Goal: Information Seeking & Learning: Compare options

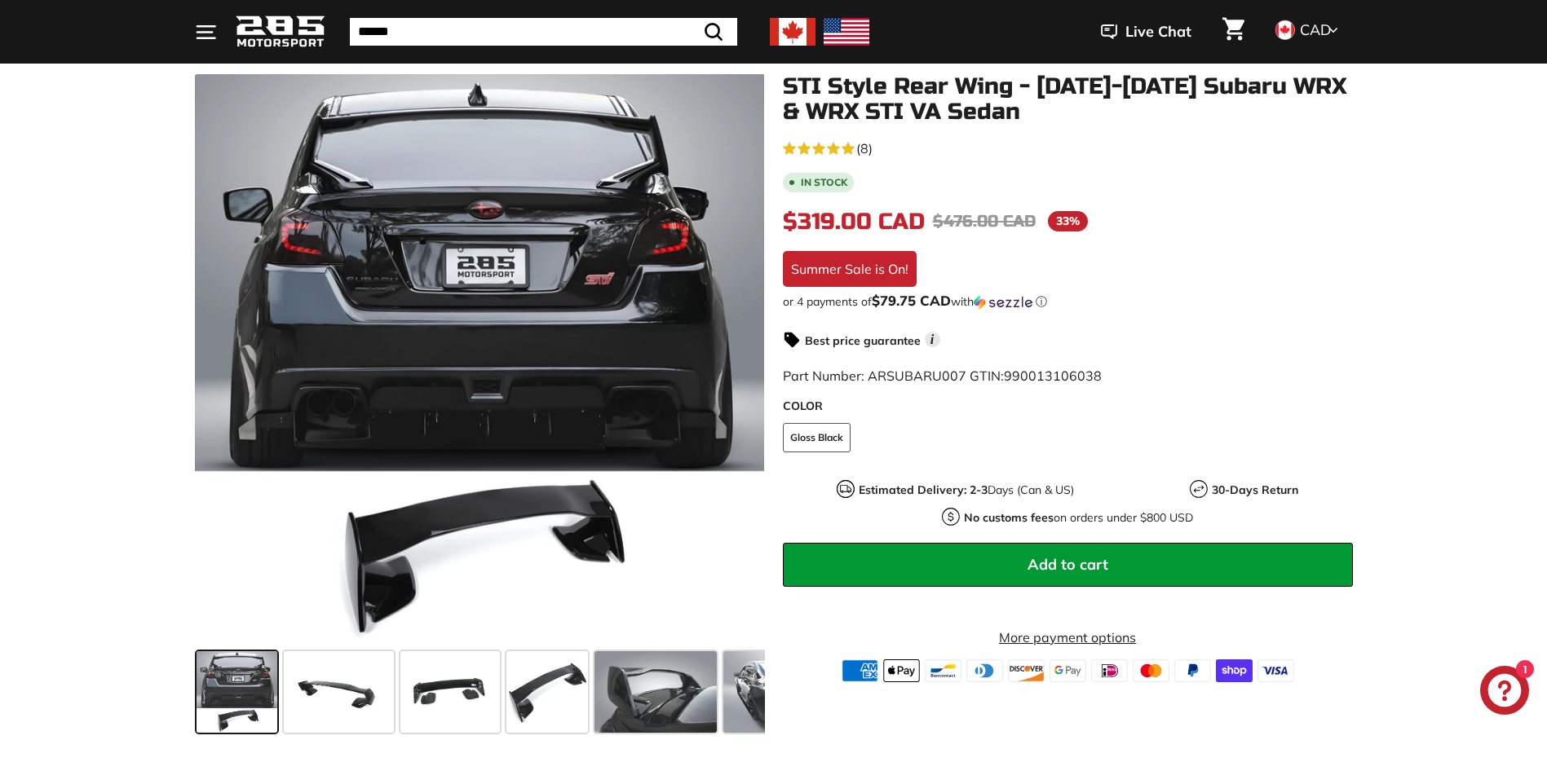
scroll to position [163, 0]
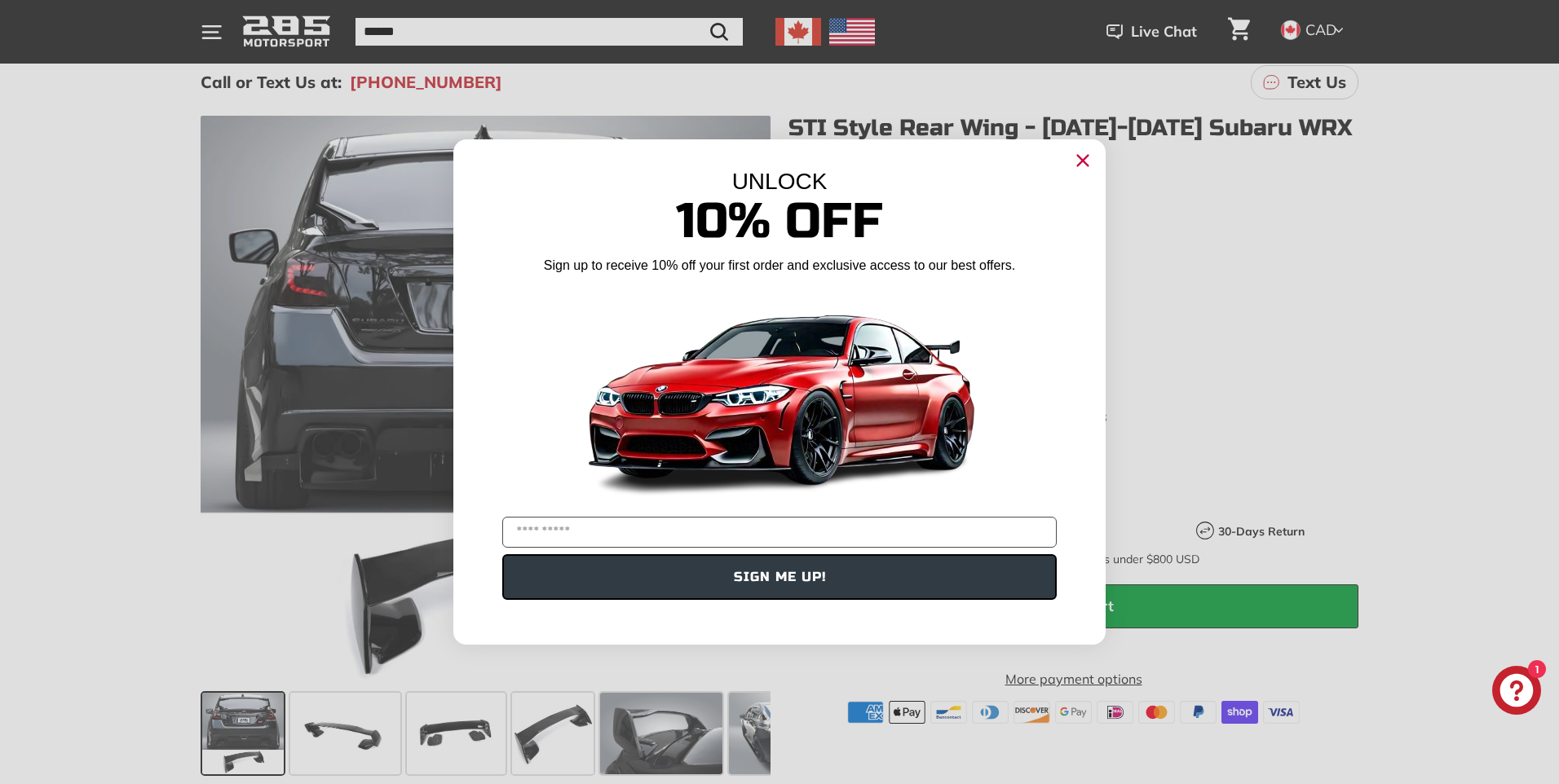
click at [1083, 164] on circle "Close dialog" at bounding box center [1083, 160] width 25 height 25
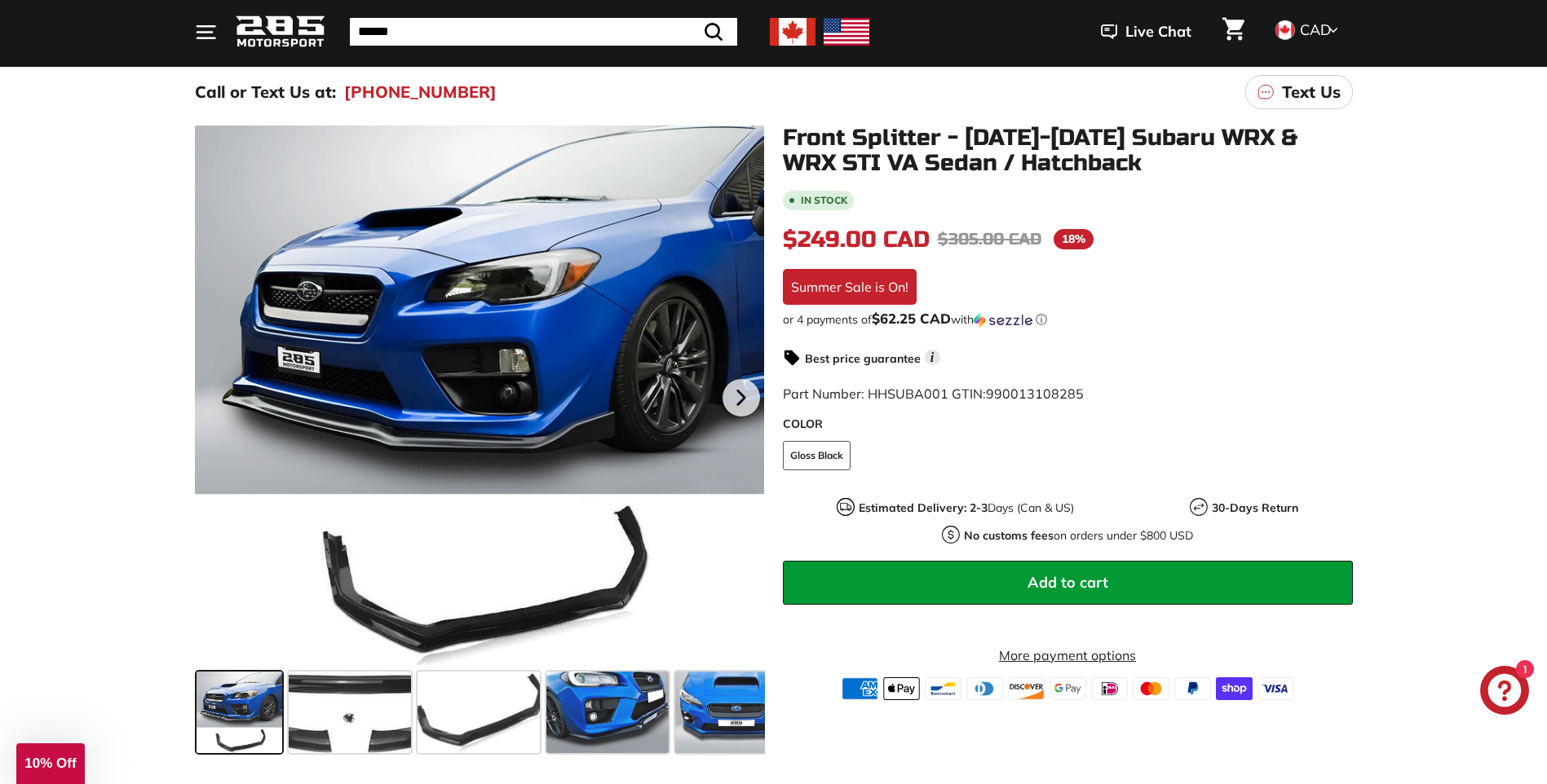
scroll to position [163, 0]
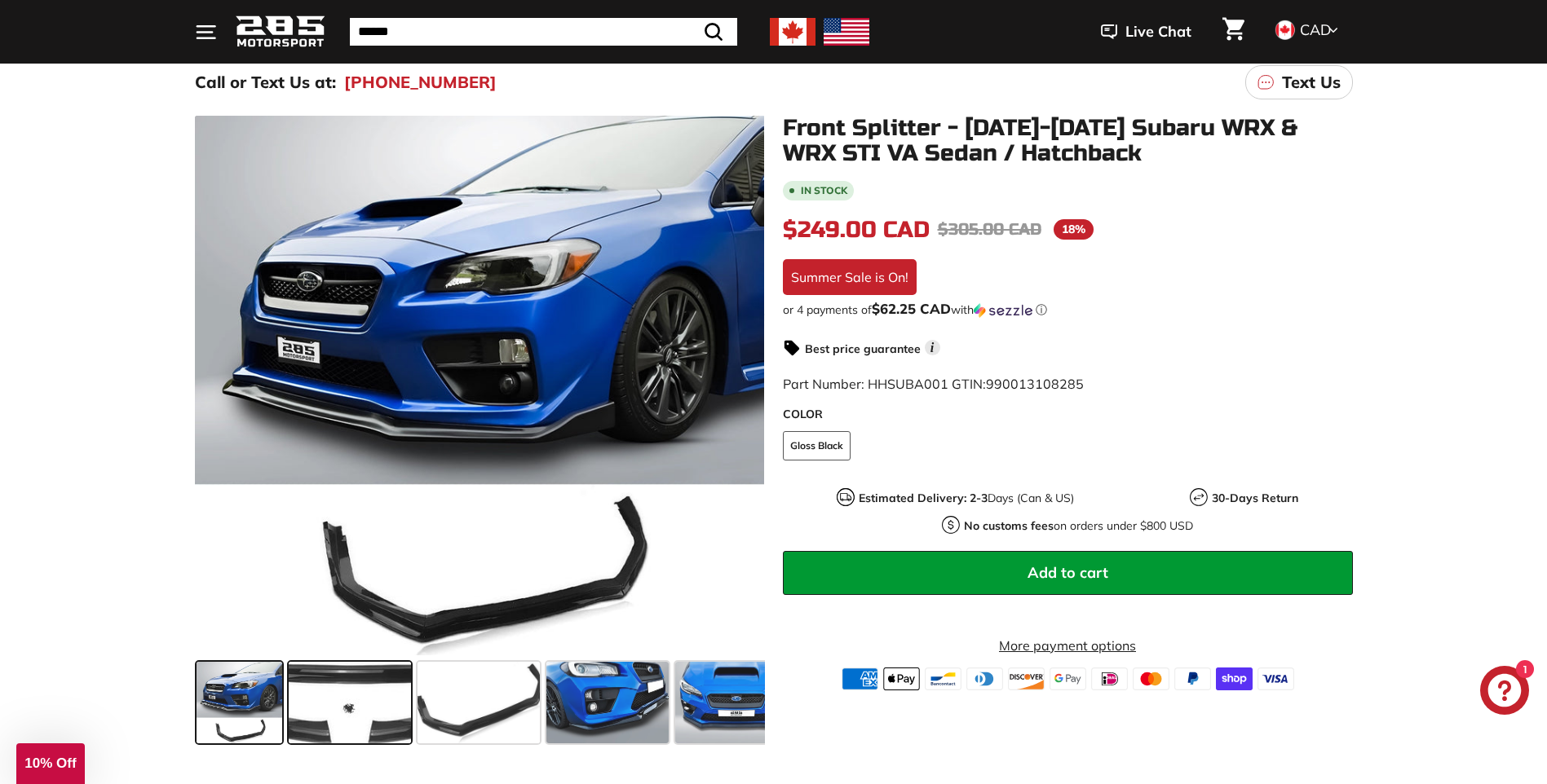
click at [349, 705] on span at bounding box center [349, 702] width 122 height 82
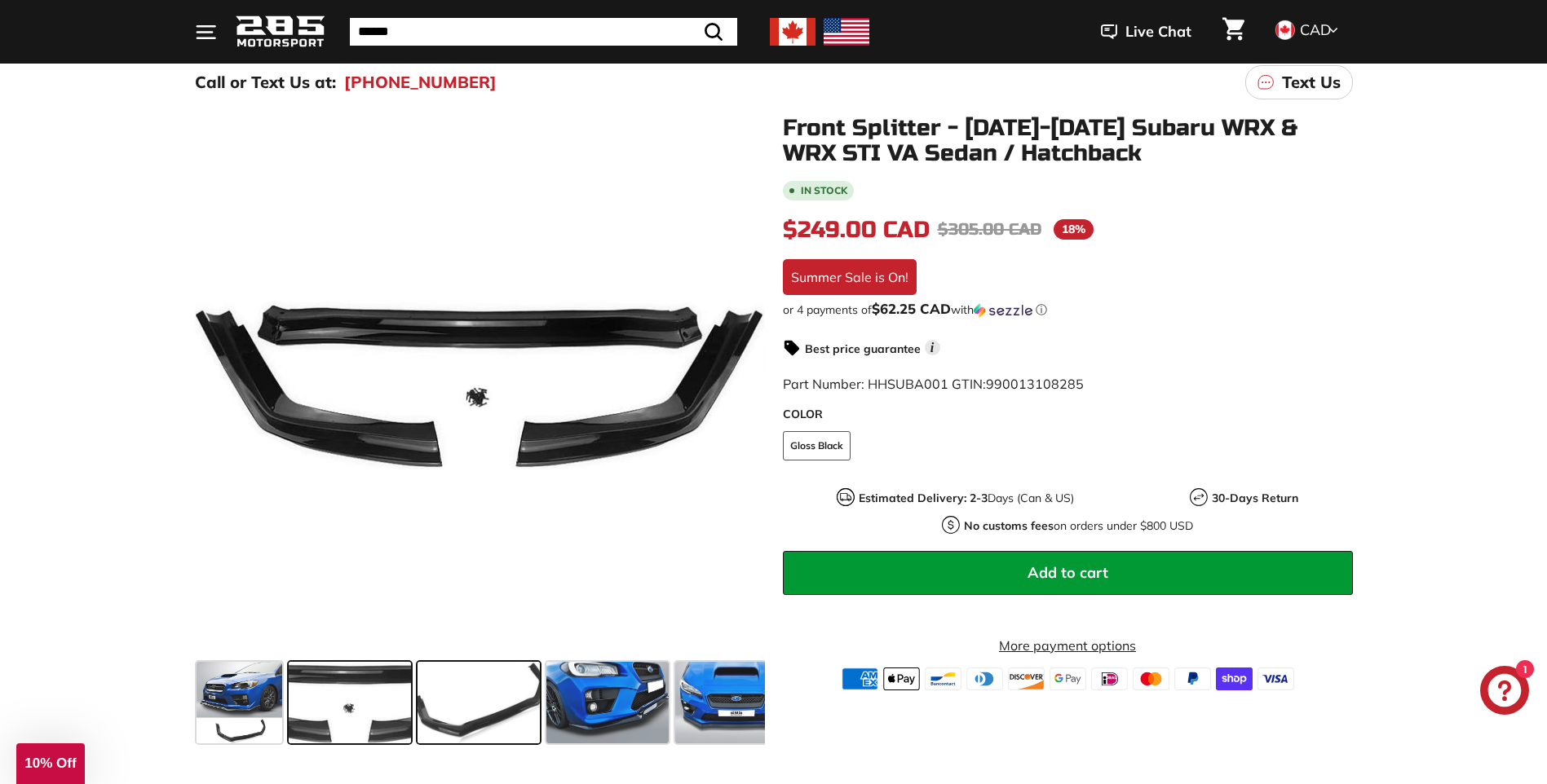
click at [488, 725] on span at bounding box center [478, 702] width 122 height 82
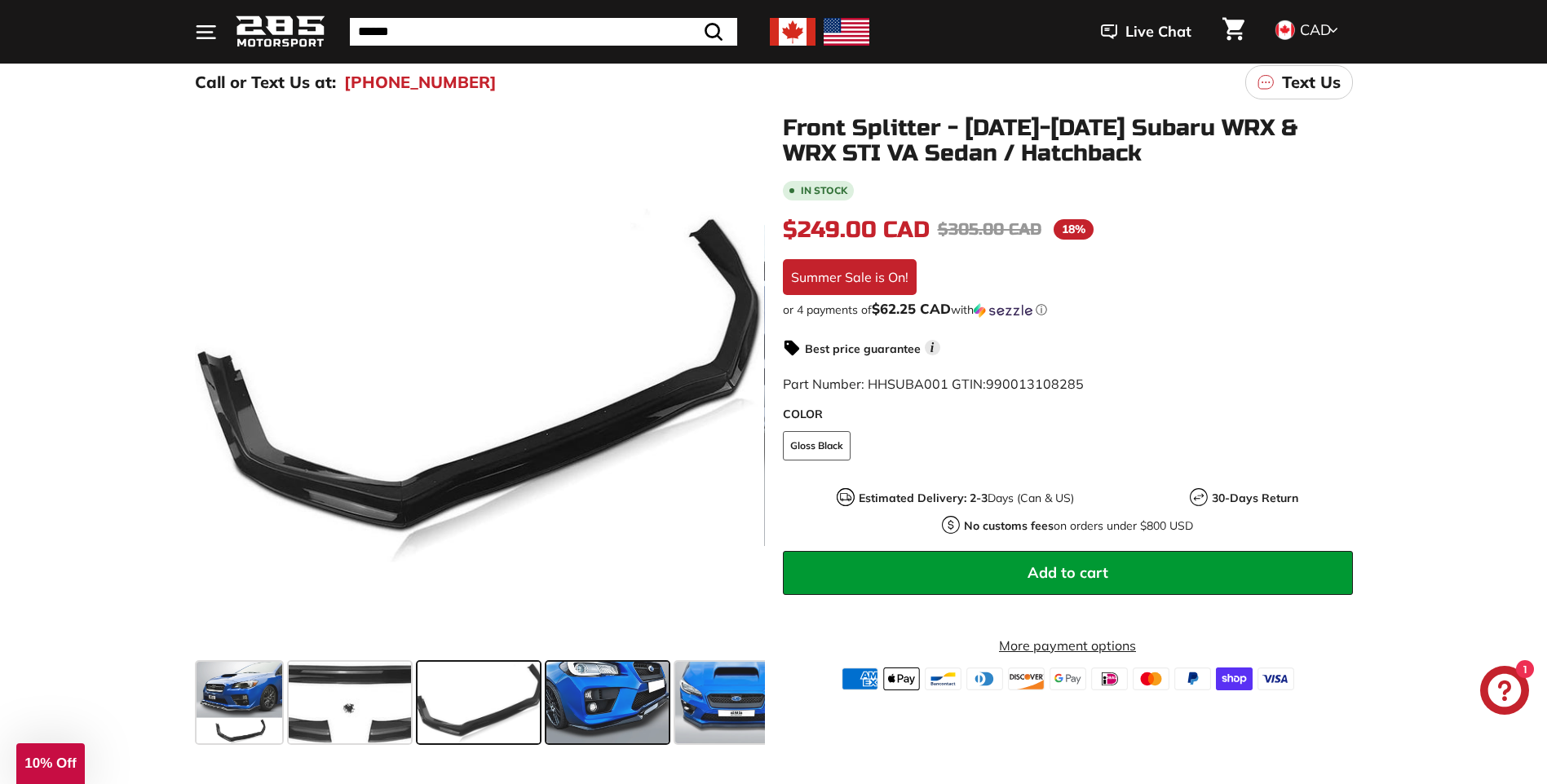
click at [575, 703] on span at bounding box center [607, 702] width 122 height 82
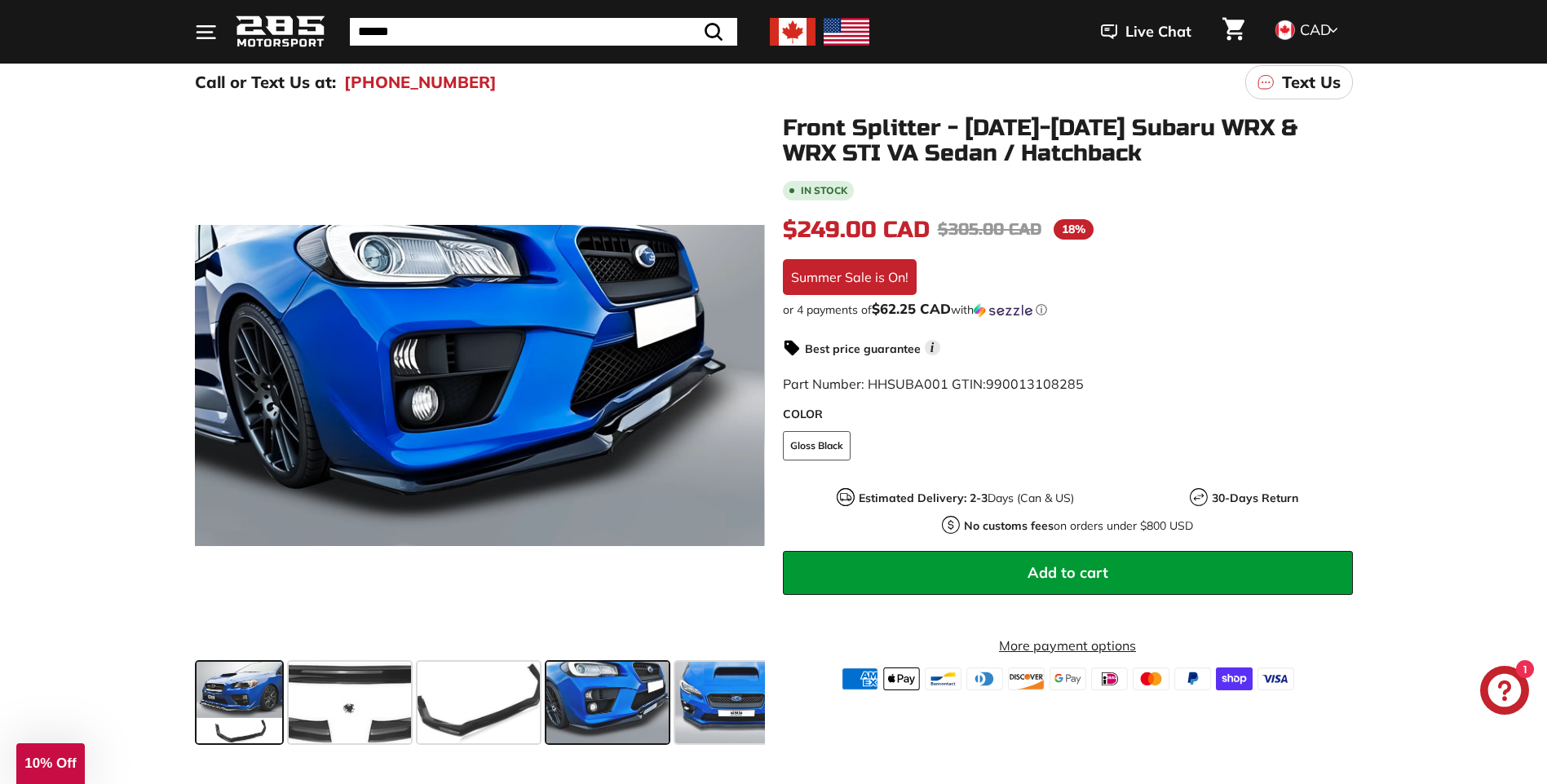
click at [248, 712] on span at bounding box center [239, 702] width 87 height 82
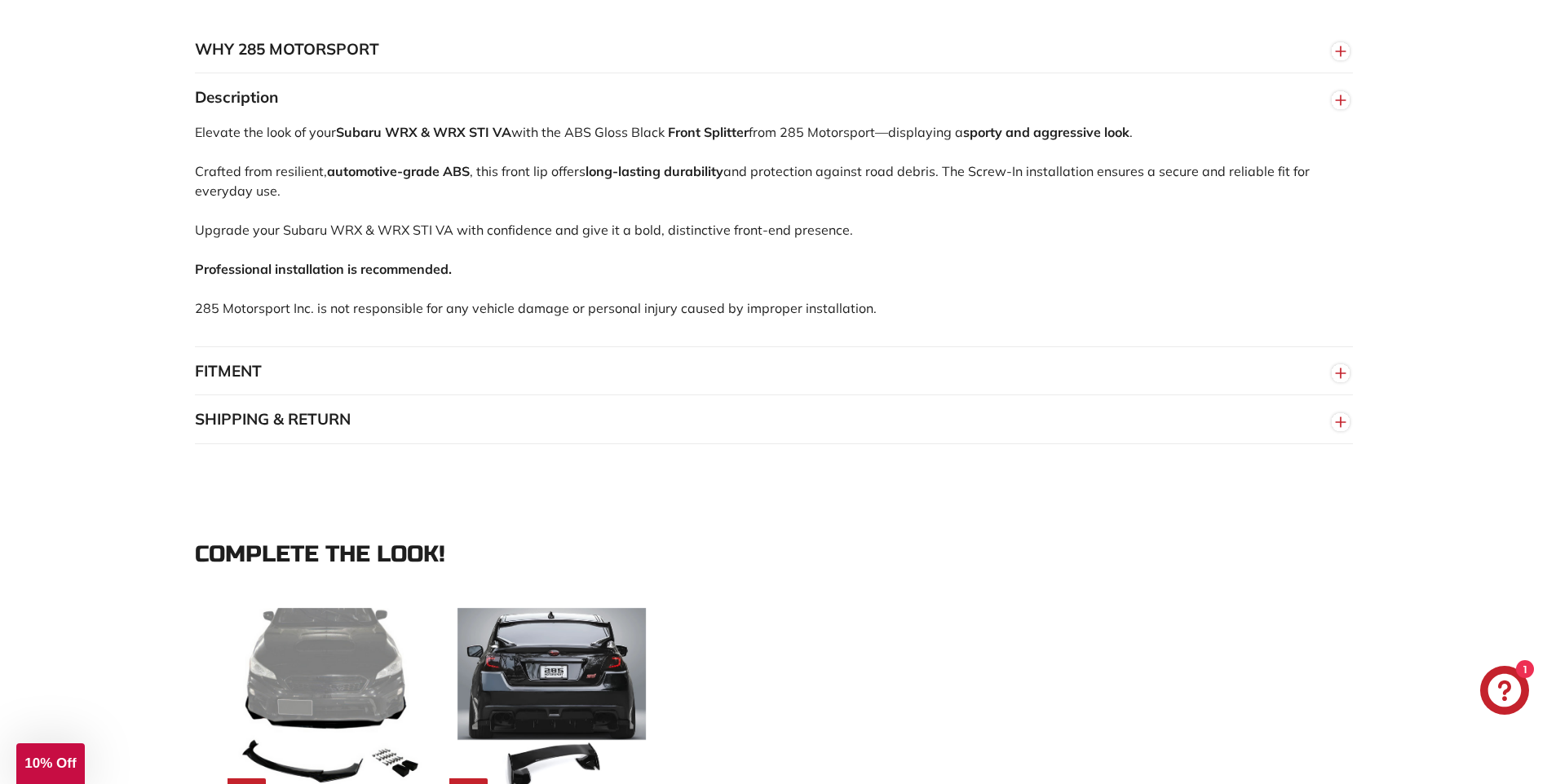
scroll to position [1223, 0]
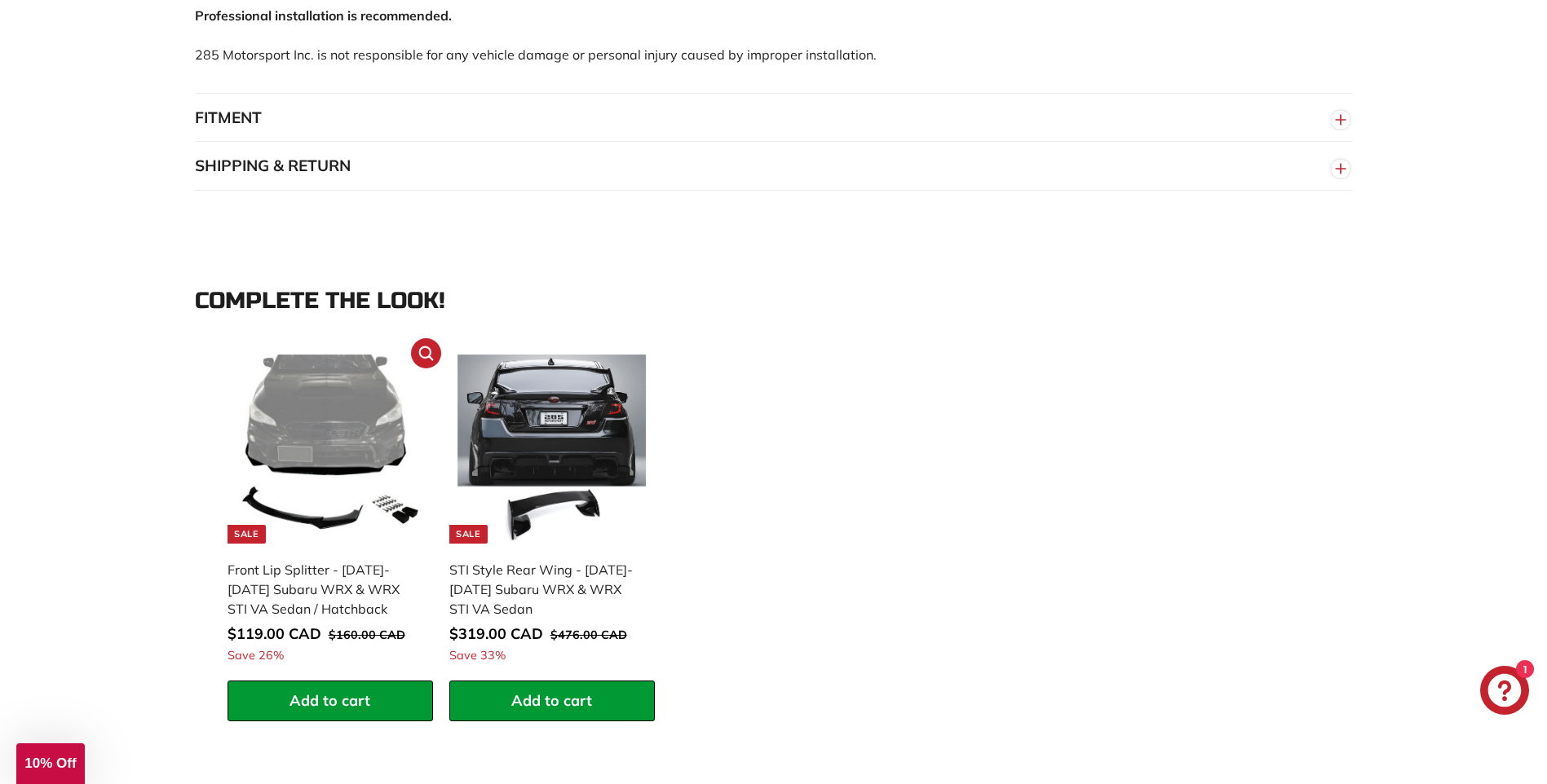
click at [337, 460] on img at bounding box center [331, 449] width 189 height 189
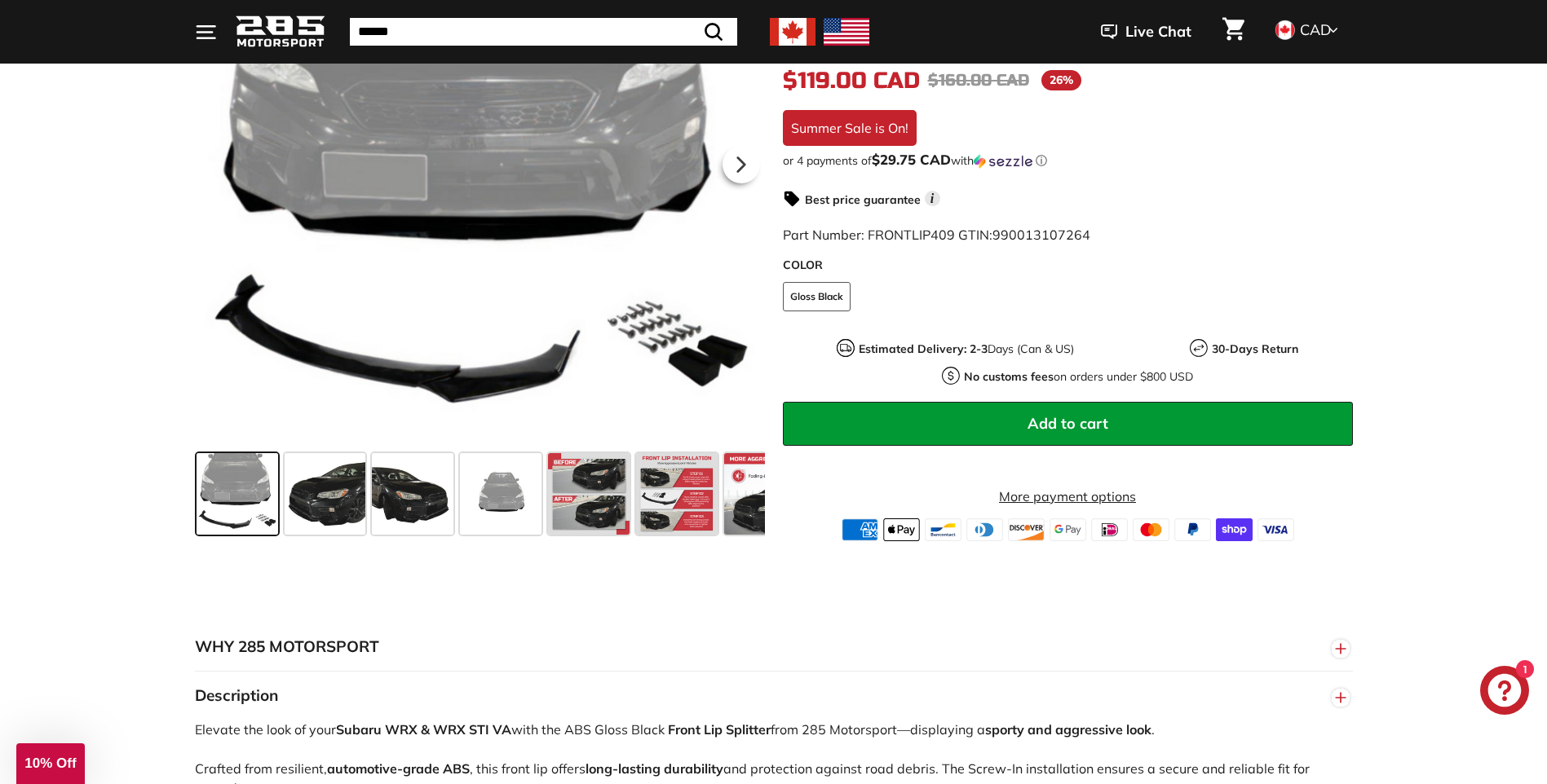
scroll to position [408, 0]
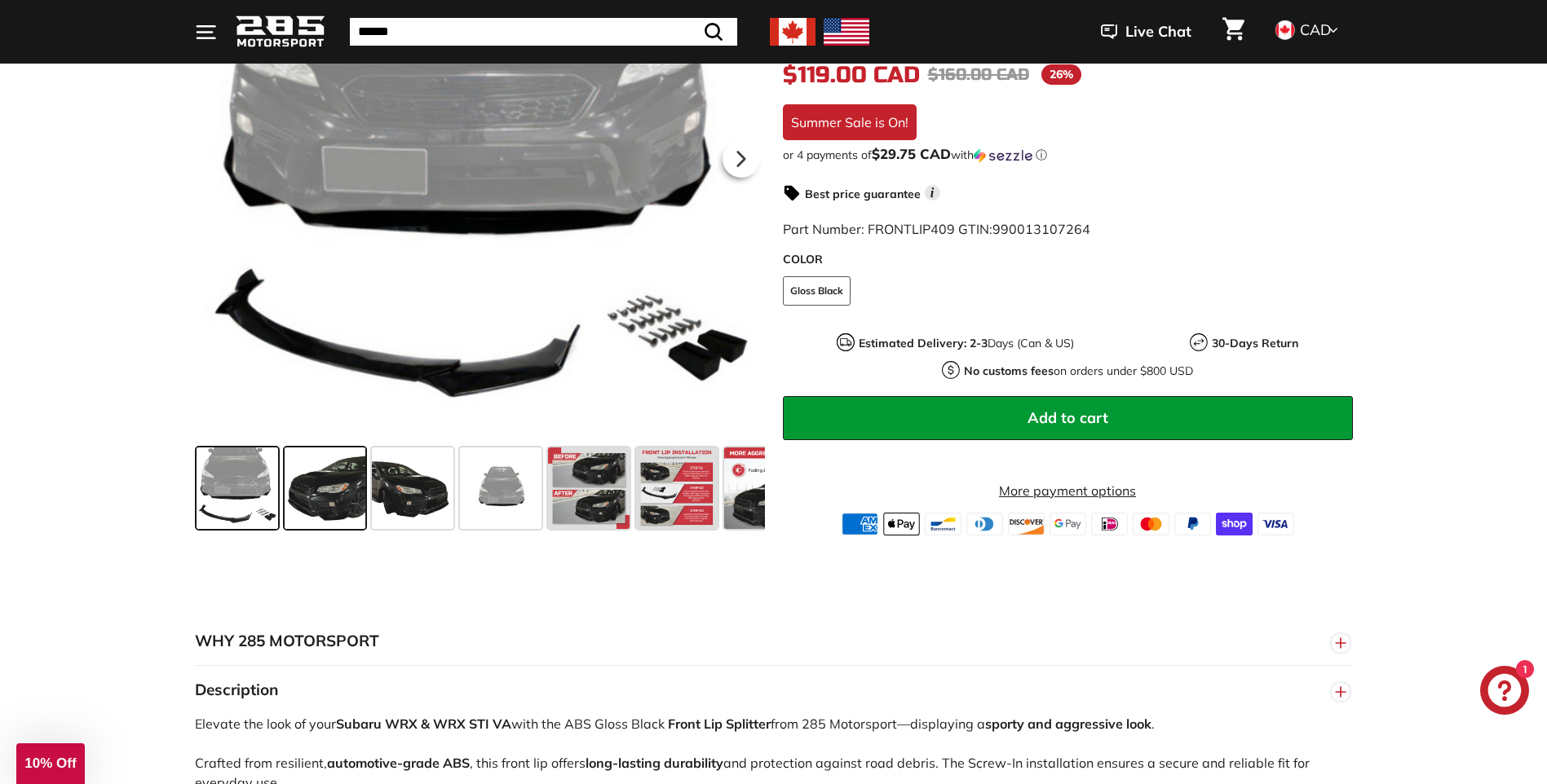
click at [314, 511] on span at bounding box center [326, 489] width 82 height 82
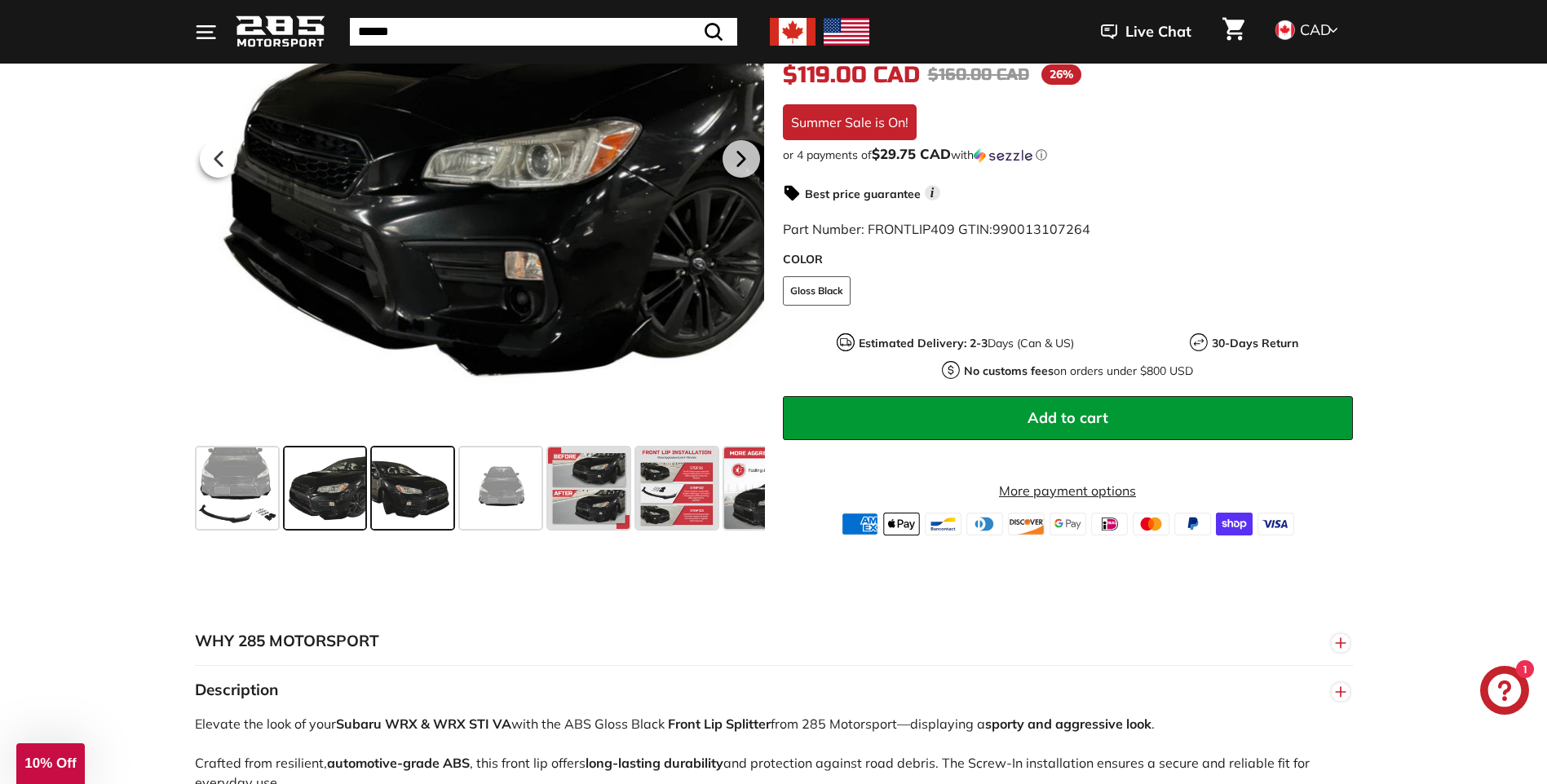
click at [434, 499] on span at bounding box center [413, 489] width 82 height 82
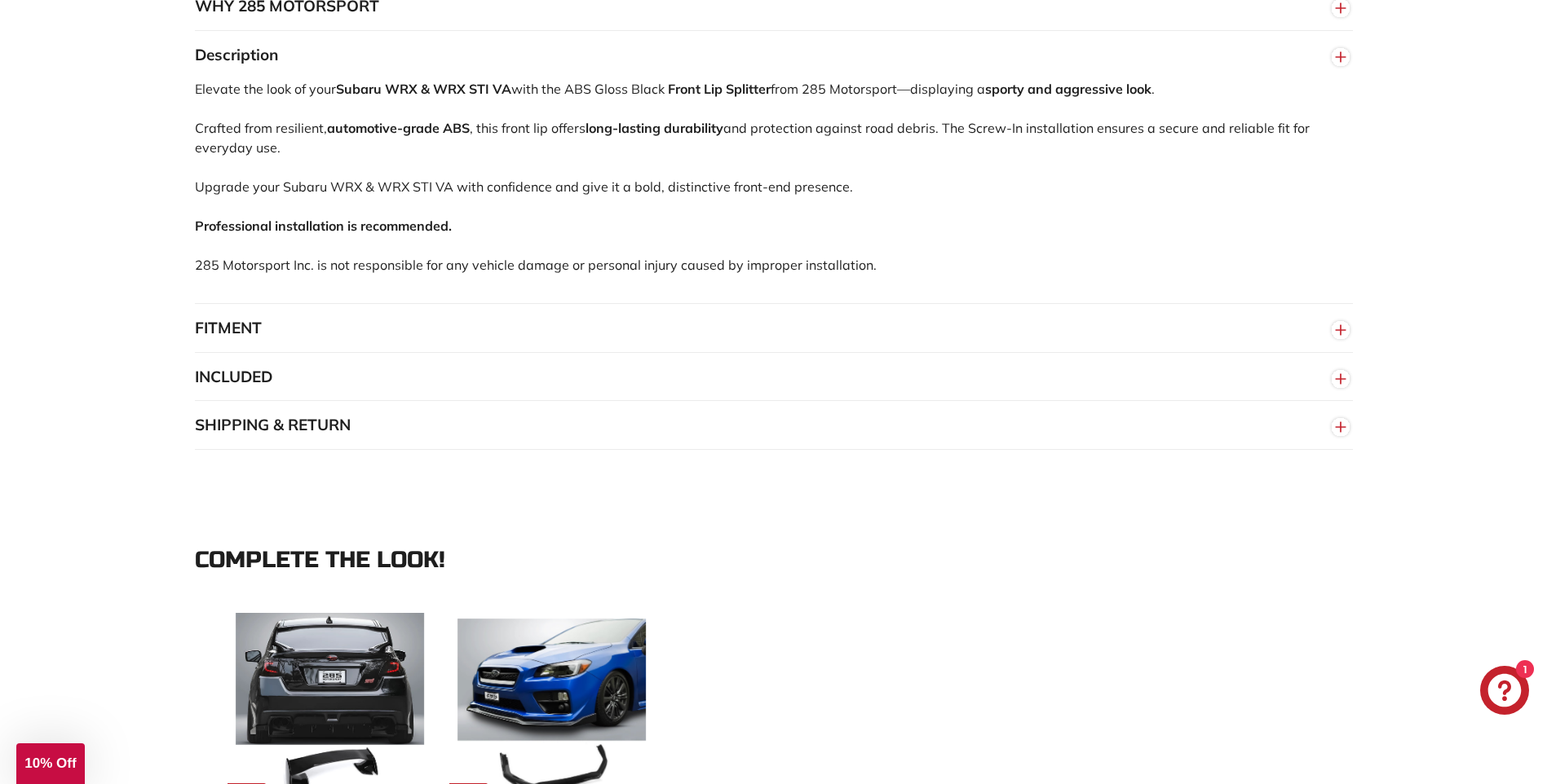
scroll to position [1304, 0]
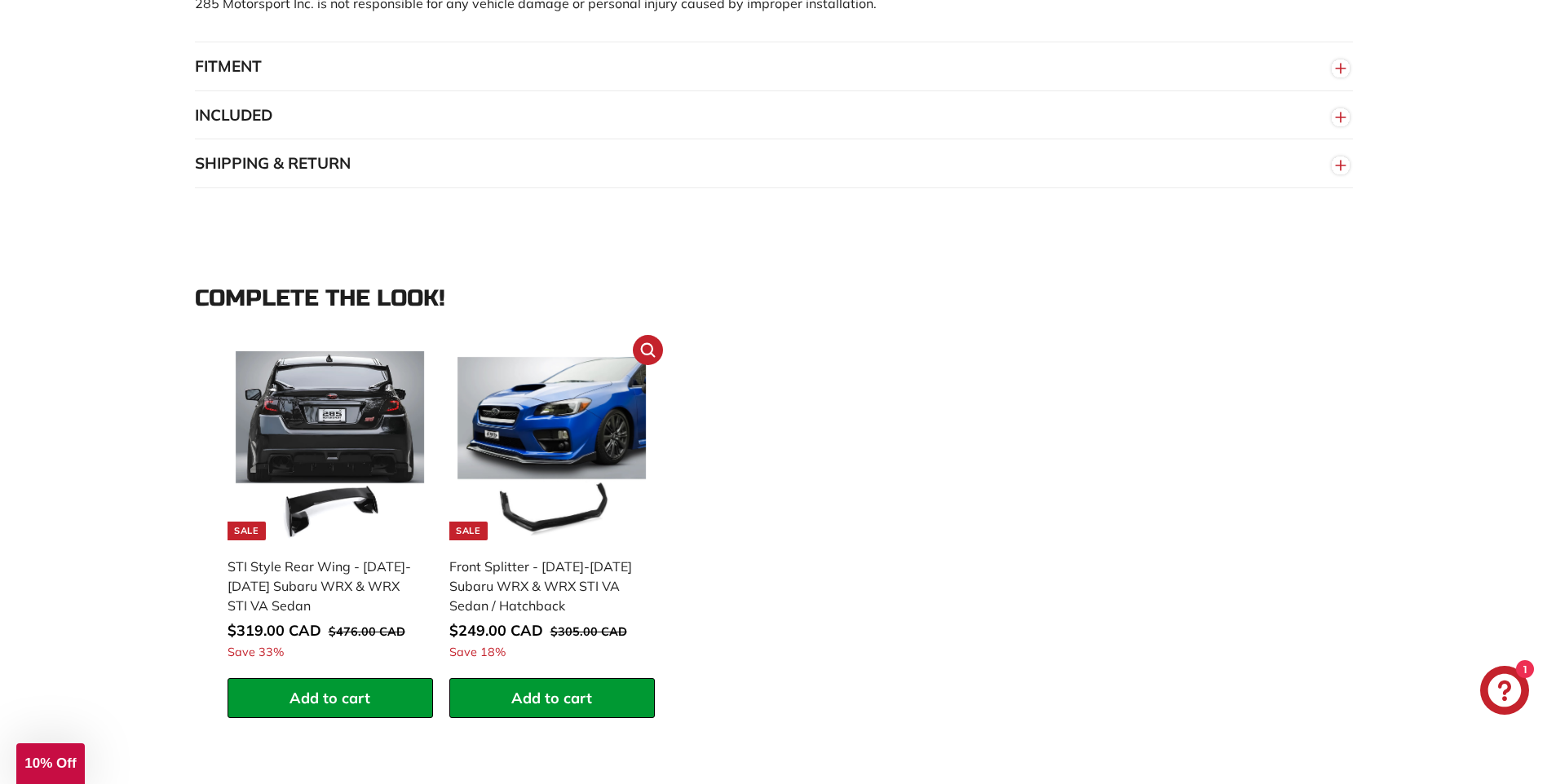
click at [584, 426] on img at bounding box center [552, 446] width 189 height 189
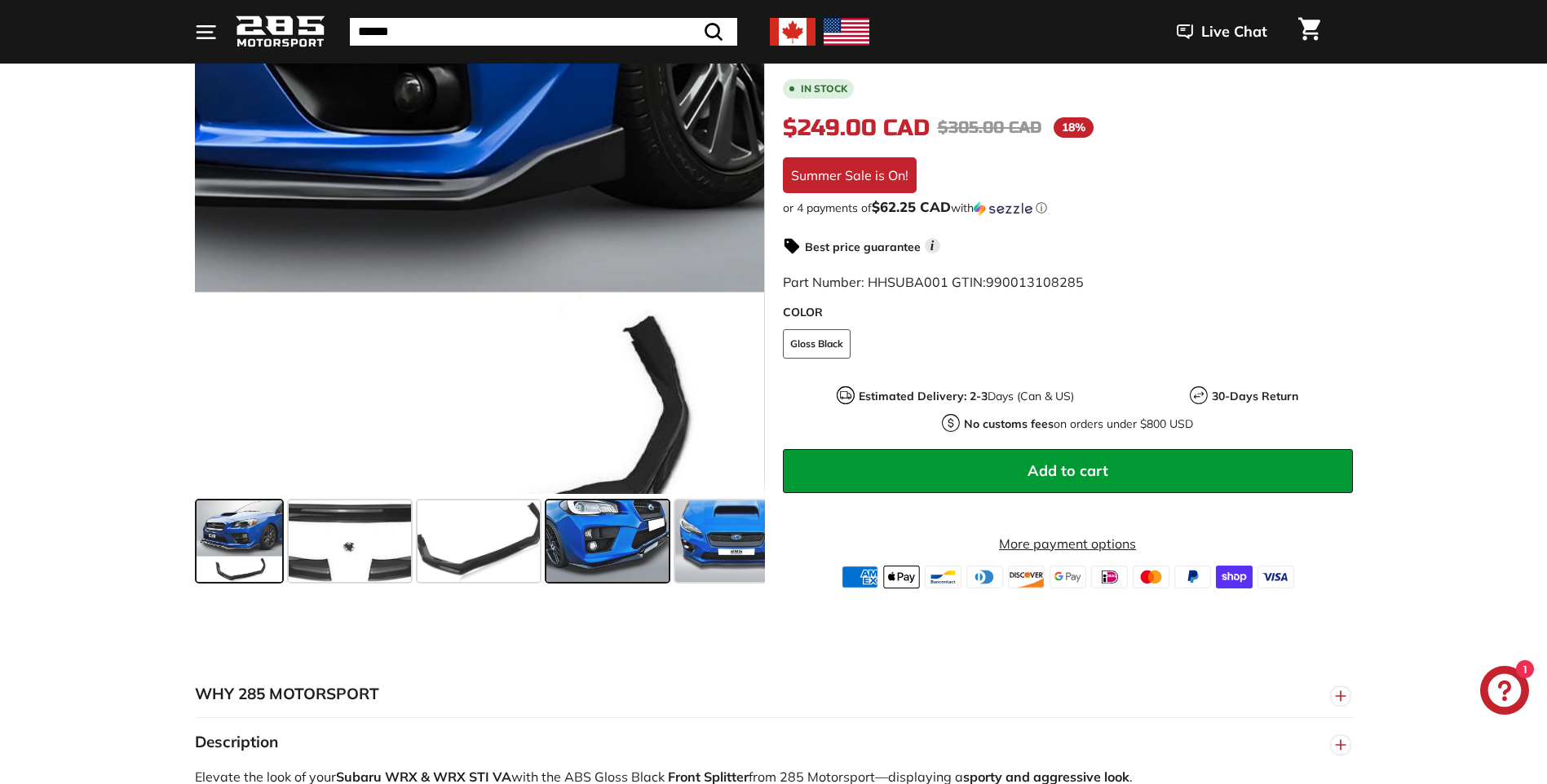
scroll to position [326, 0]
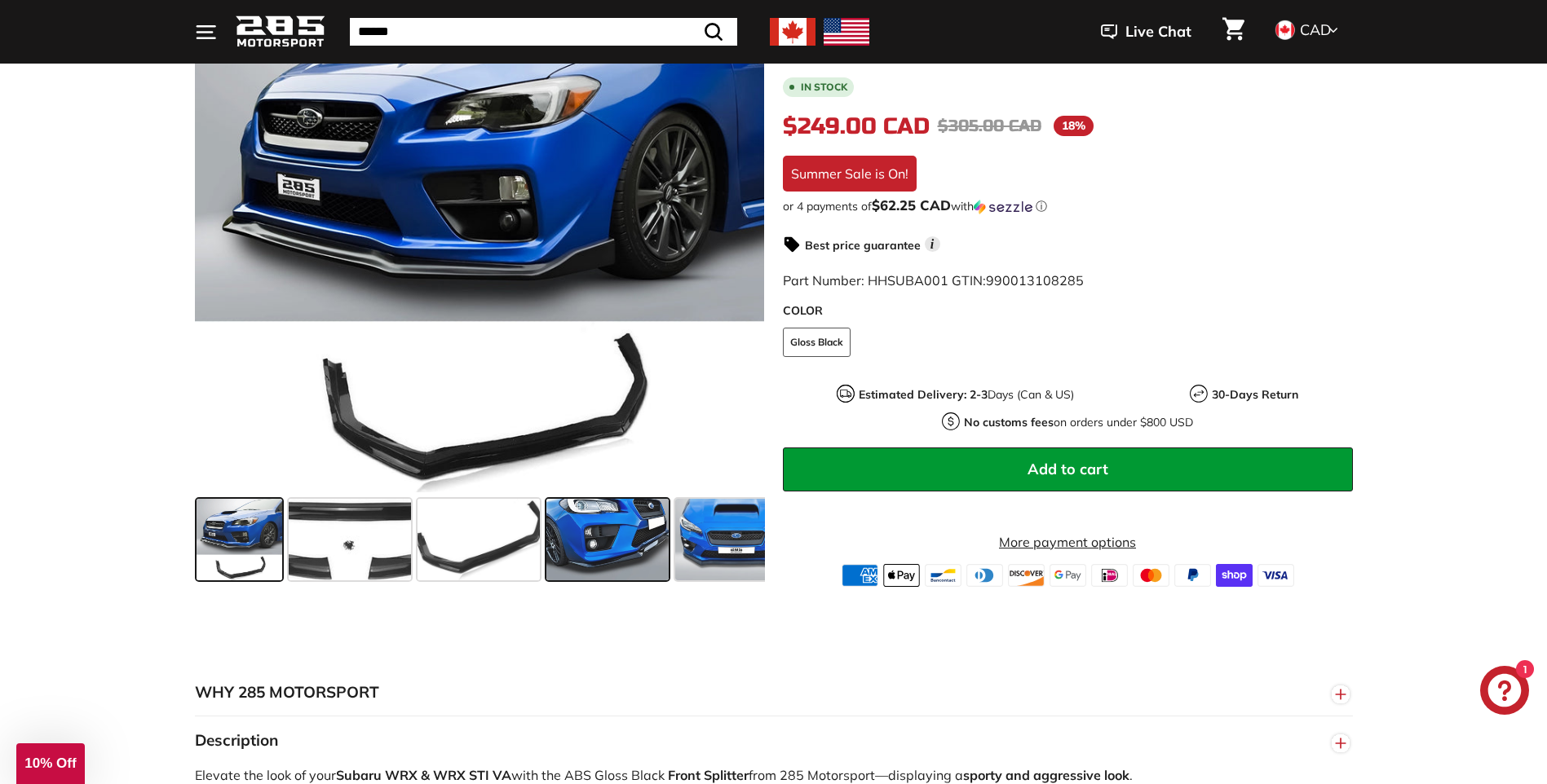
click at [579, 550] on span at bounding box center [607, 539] width 122 height 82
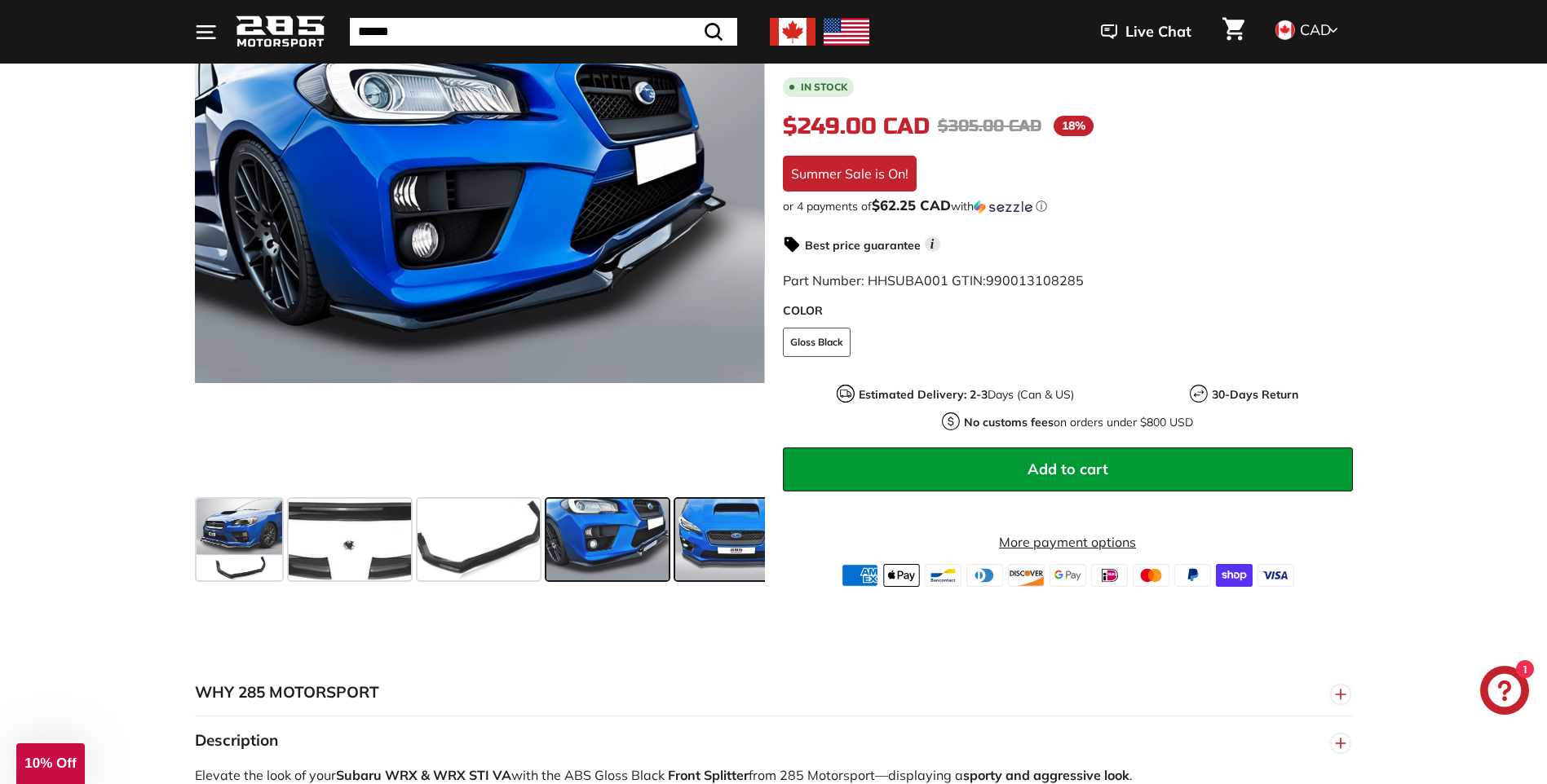
click at [728, 545] on span at bounding box center [736, 539] width 122 height 82
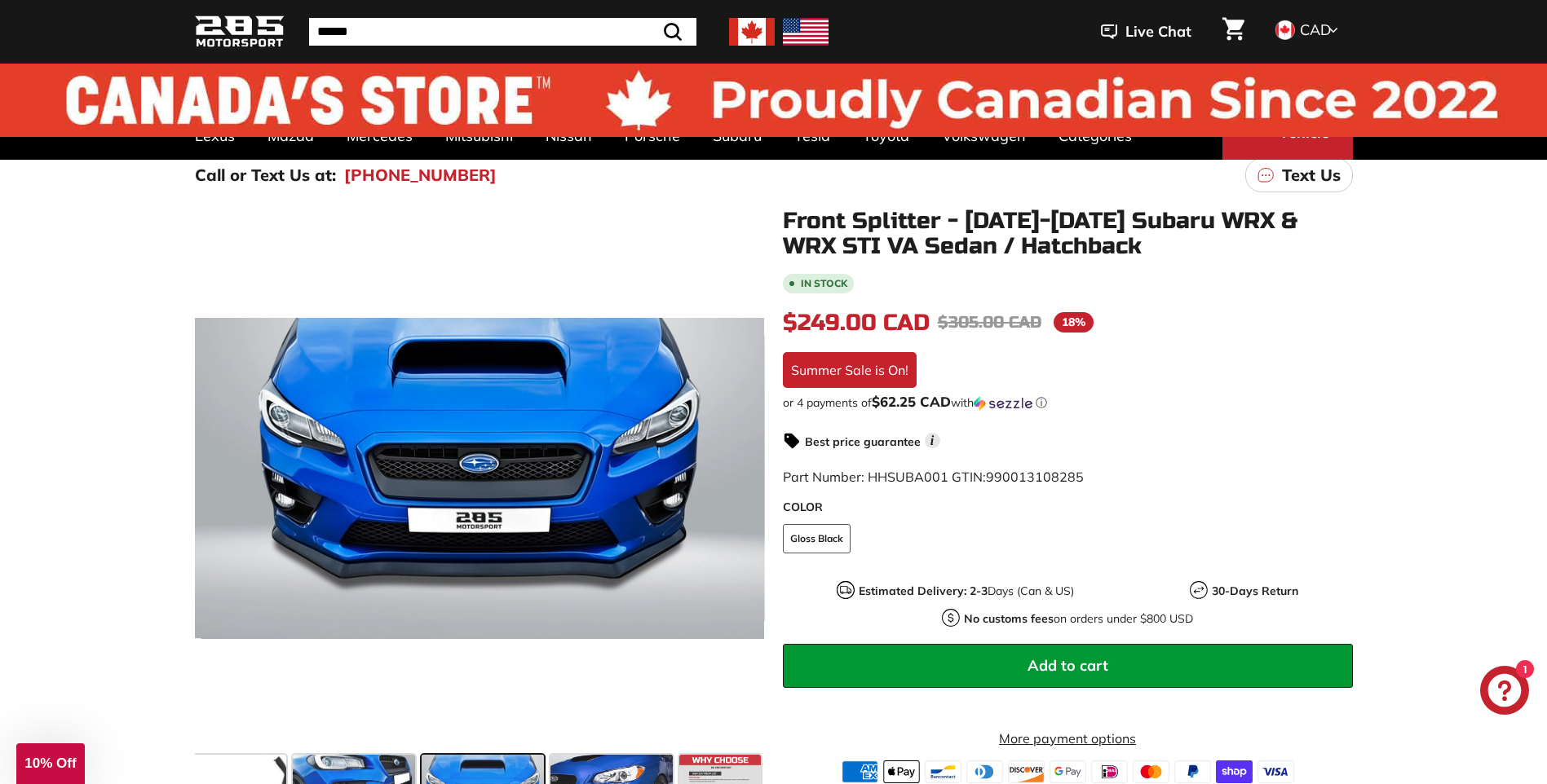
scroll to position [0, 0]
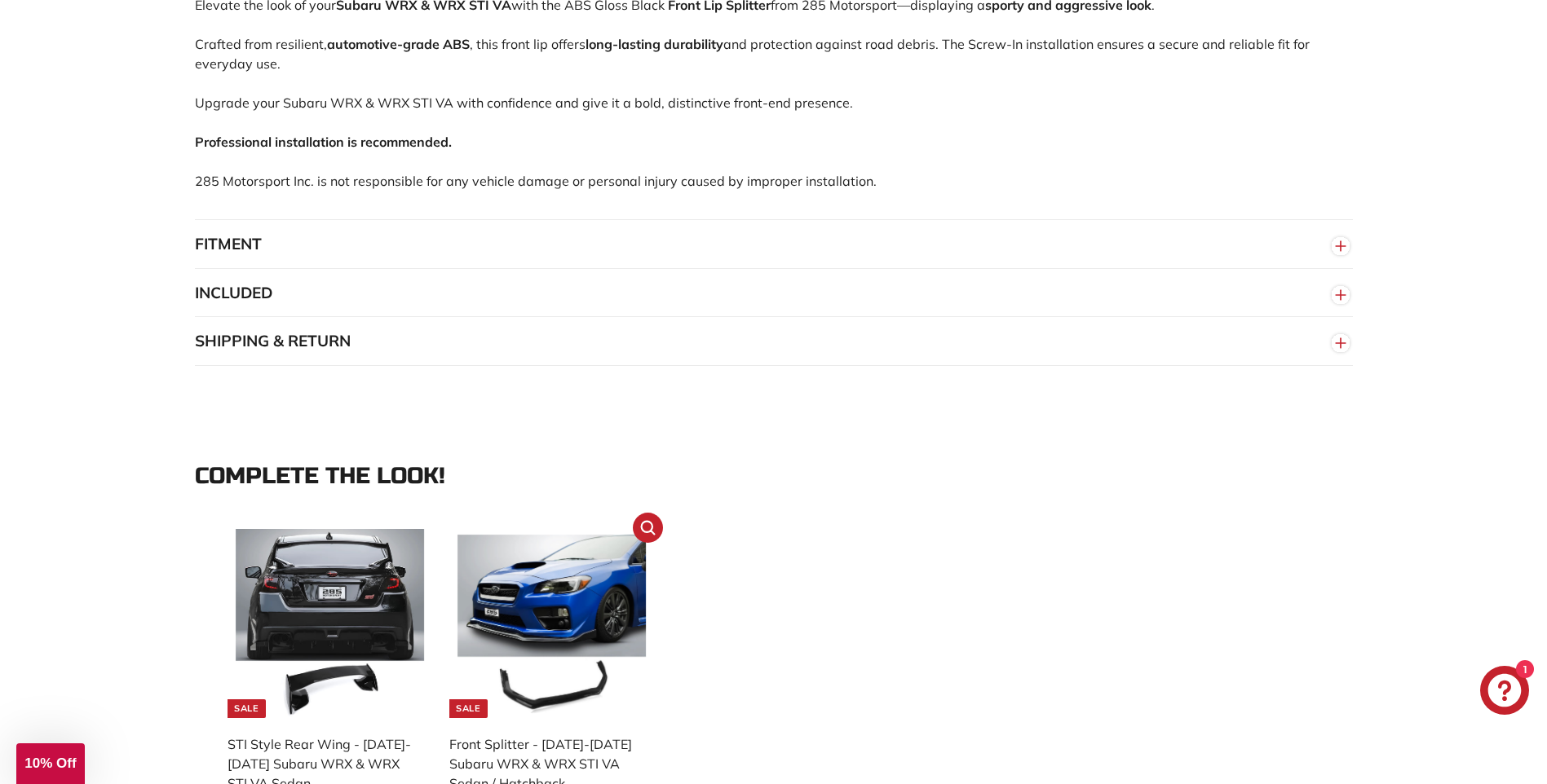
click at [559, 598] on img at bounding box center [552, 624] width 189 height 189
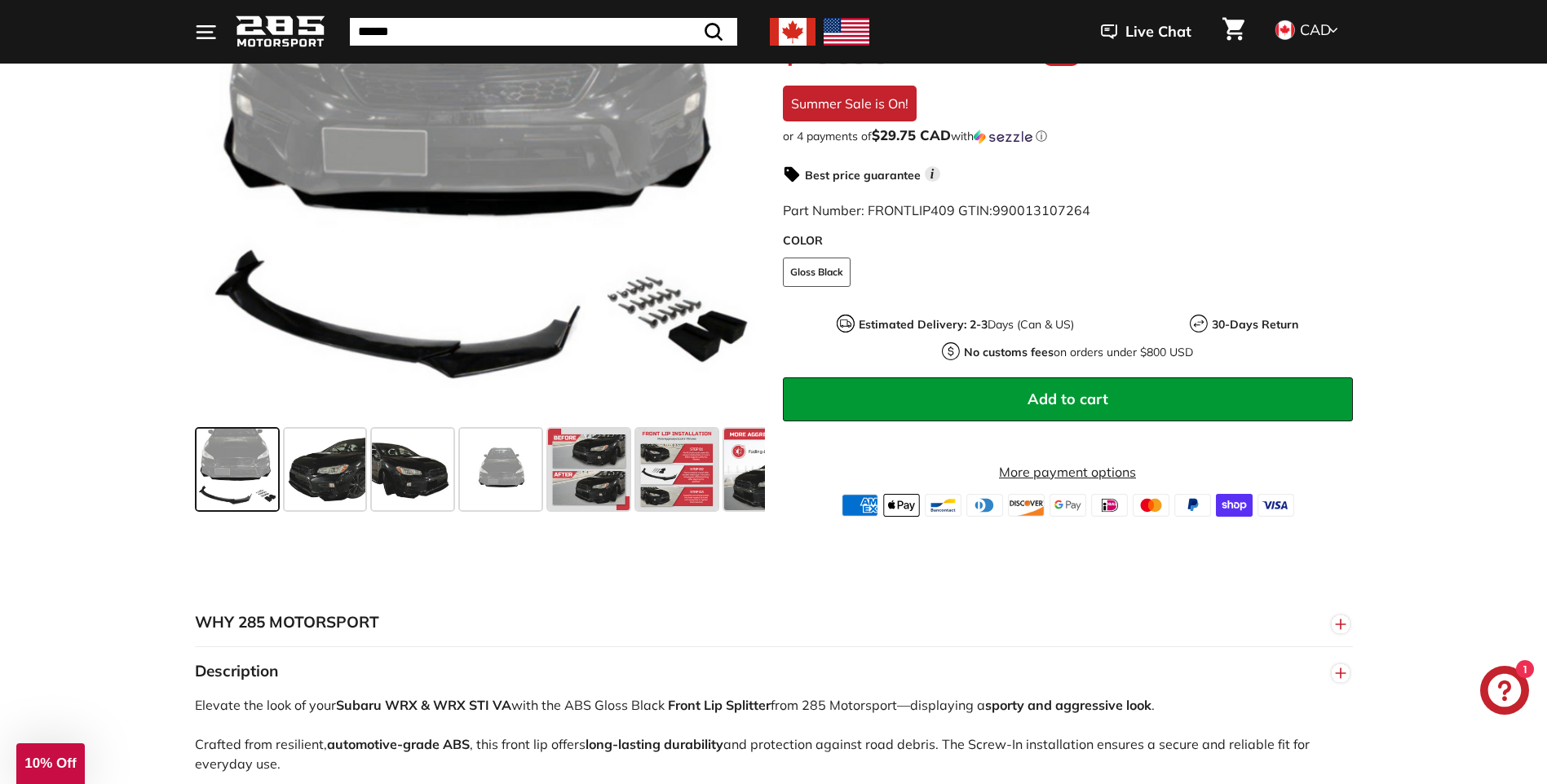
scroll to position [228, 0]
